Goal: Task Accomplishment & Management: Use online tool/utility

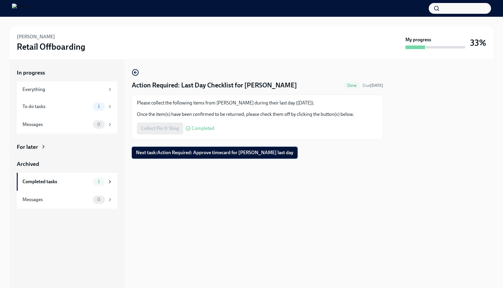
click at [234, 154] on span "Next task : Action Required: Approve timecard for [PERSON_NAME] last day" at bounding box center [214, 153] width 157 height 6
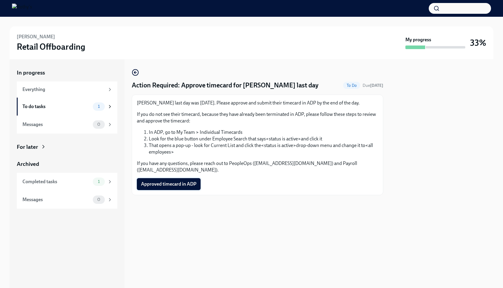
click at [191, 181] on span "Approved timecard in ADP" at bounding box center [168, 184] width 55 height 6
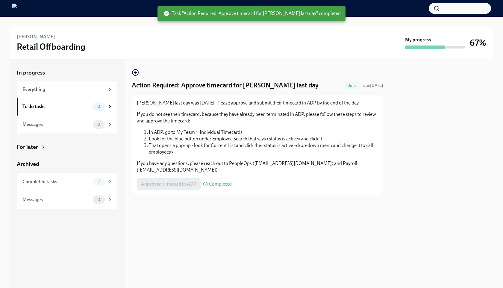
click at [443, 47] on div at bounding box center [424, 47] width 39 height 4
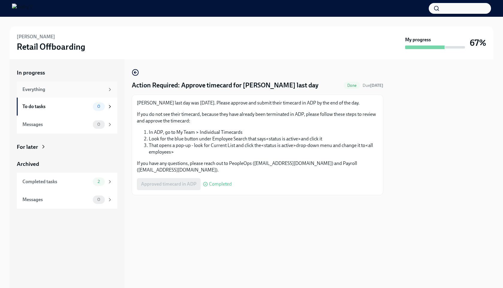
click at [95, 86] on div "Everything" at bounding box center [63, 89] width 82 height 7
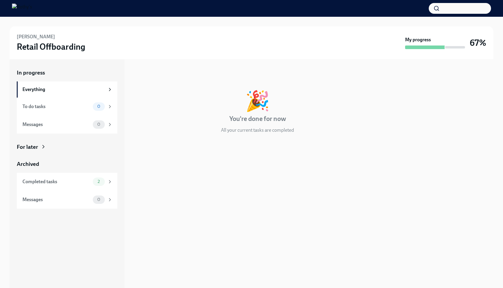
click at [424, 37] on strong "My progress" at bounding box center [418, 39] width 26 height 7
click at [482, 46] on h3 "67%" at bounding box center [477, 42] width 16 height 11
click at [75, 181] on div "Completed tasks" at bounding box center [56, 181] width 68 height 7
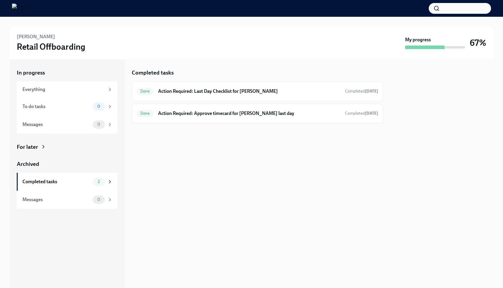
click at [37, 147] on div "For later" at bounding box center [27, 147] width 21 height 8
